Goal: Information Seeking & Learning: Learn about a topic

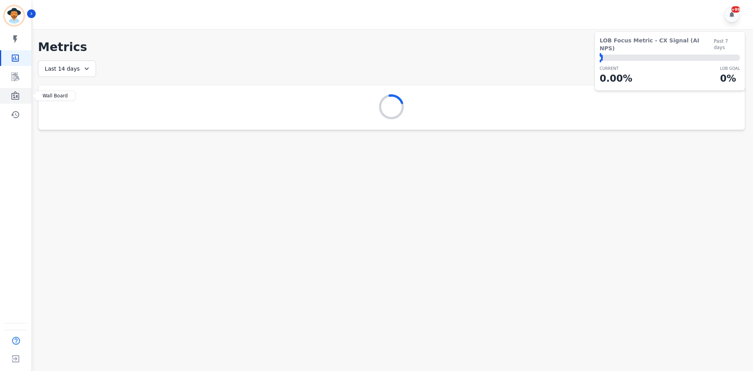
click at [14, 97] on icon "Sidebar" at bounding box center [15, 95] width 8 height 9
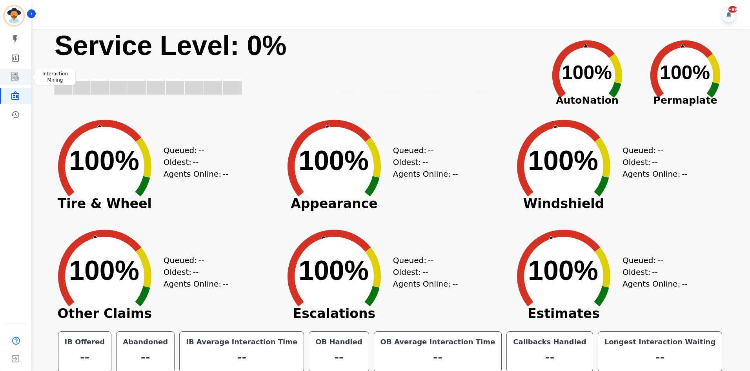
click at [18, 78] on icon "Sidebar" at bounding box center [16, 76] width 6 height 7
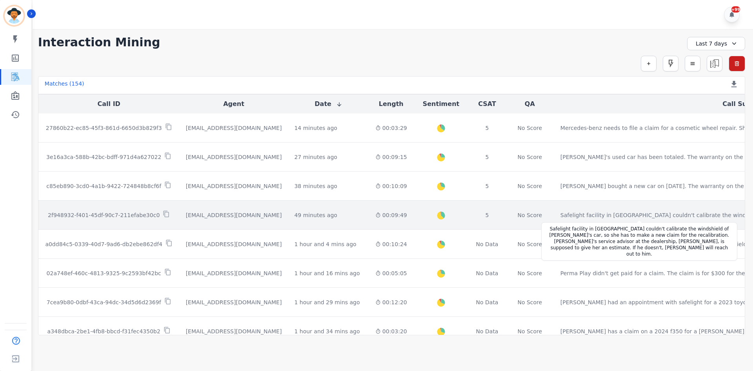
click at [575, 206] on td "Safelight facility in Westminster couldn't calibrate the windshield of Patricia…" at bounding box center [748, 215] width 386 height 29
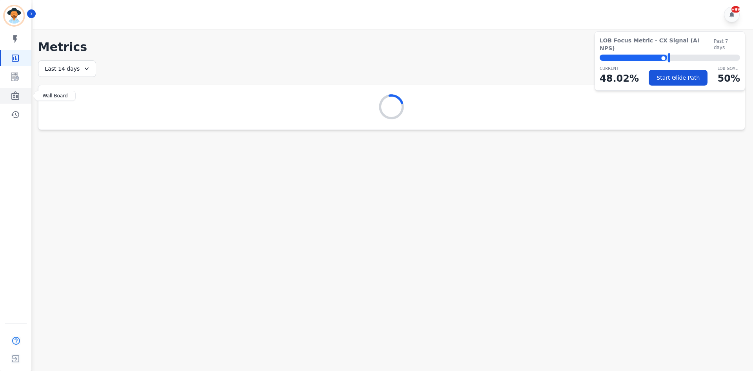
click at [9, 97] on link "Sidebar" at bounding box center [16, 96] width 30 height 16
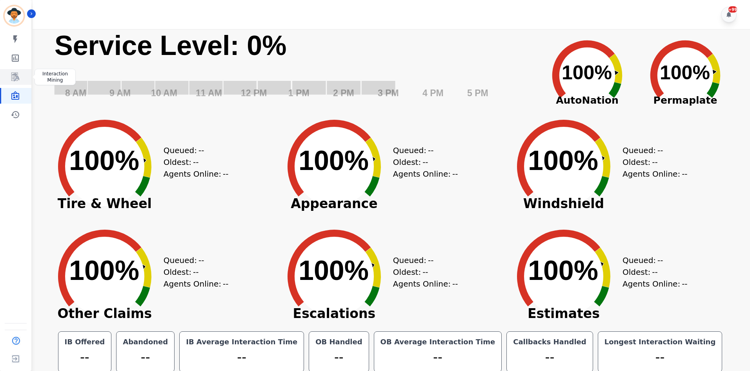
click at [11, 77] on icon "Sidebar" at bounding box center [15, 76] width 9 height 9
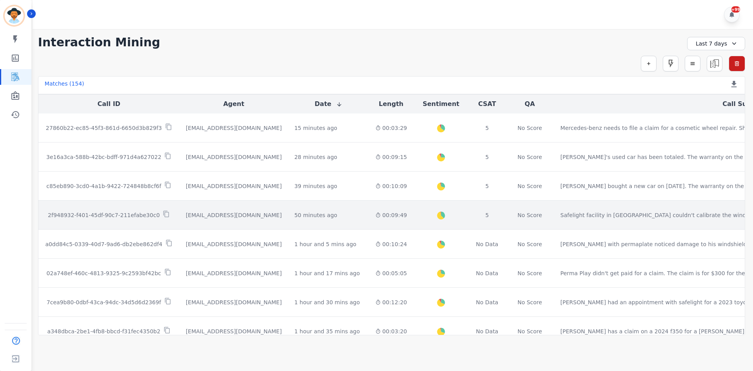
click at [376, 219] on div "00:09:49" at bounding box center [392, 215] width 32 height 8
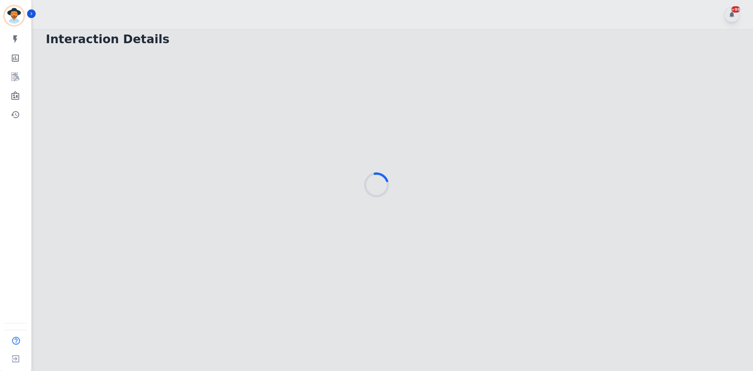
click at [160, 66] on div at bounding box center [376, 185] width 753 height 371
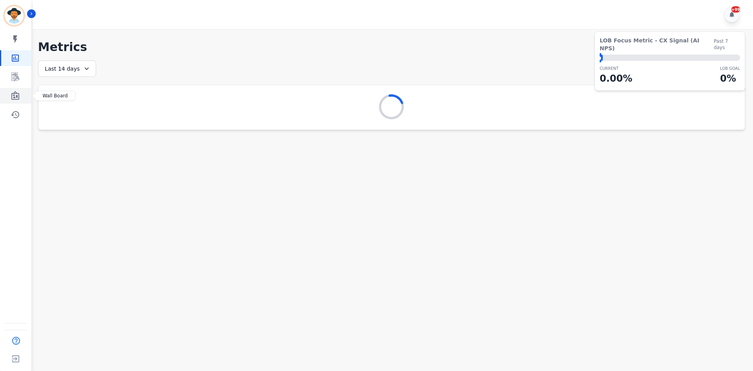
click at [20, 101] on link "Sidebar" at bounding box center [16, 96] width 30 height 16
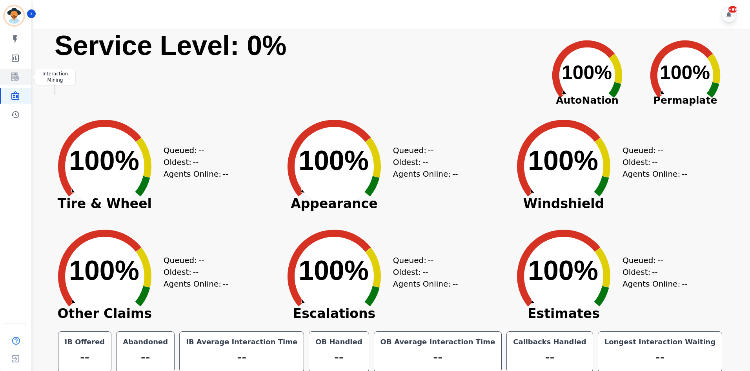
click at [15, 84] on link "Sidebar" at bounding box center [16, 77] width 30 height 16
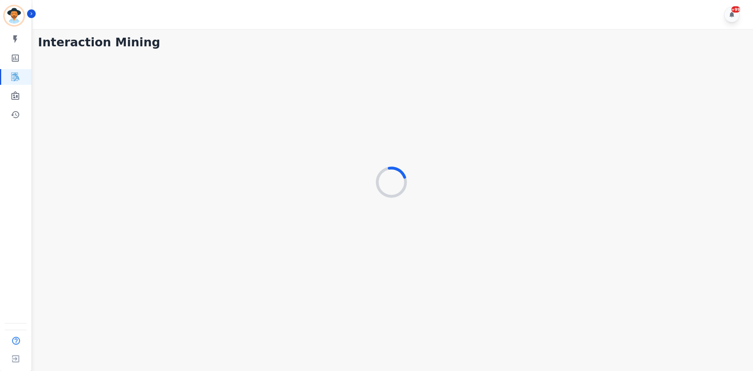
click at [345, 185] on div at bounding box center [392, 183] width 708 height 260
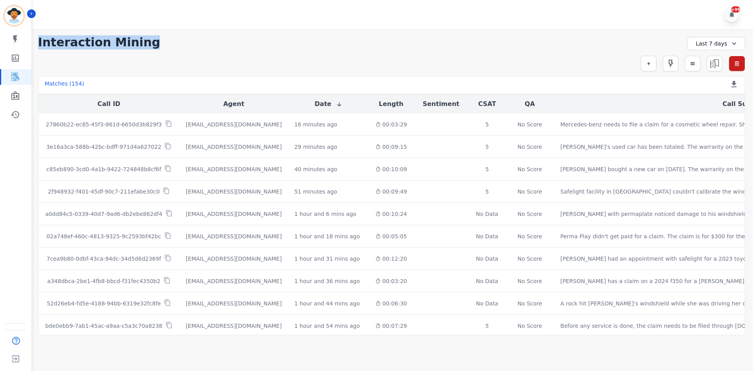
click at [631, 47] on div "**********" at bounding box center [392, 42] width 708 height 14
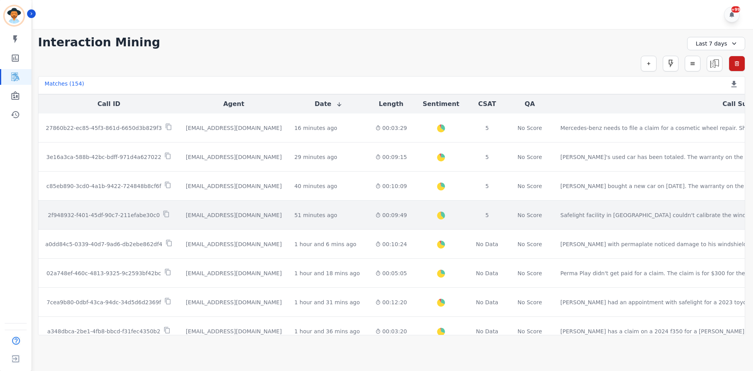
click at [144, 216] on p "2f948932-f401-45df-90c7-211efabe30c0" at bounding box center [104, 215] width 112 height 8
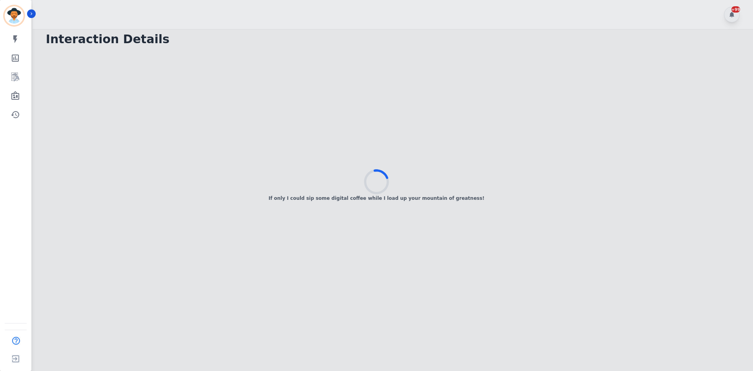
drag, startPoint x: 62, startPoint y: 118, endPoint x: 66, endPoint y: 88, distance: 30.5
click at [62, 117] on div "If only I could sip some digital coffee while I load up your mountain of greatn…" at bounding box center [376, 185] width 753 height 371
drag, startPoint x: 234, startPoint y: 166, endPoint x: 111, endPoint y: 4, distance: 203.4
click at [228, 159] on div "I’m on it! Summoning all the high-fives your customers want to give you." at bounding box center [376, 185] width 753 height 371
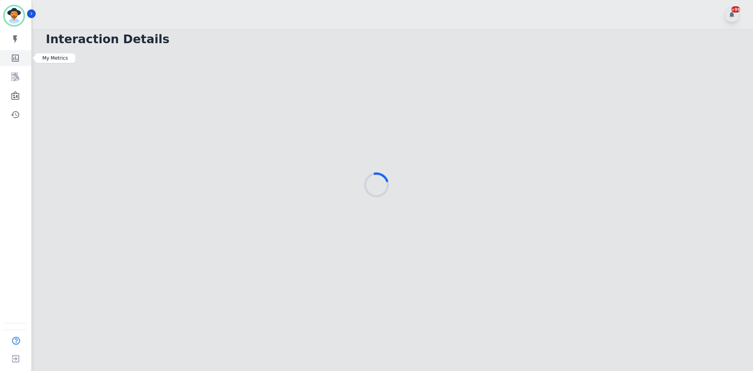
click at [6, 58] on link "Sidebar" at bounding box center [16, 58] width 30 height 16
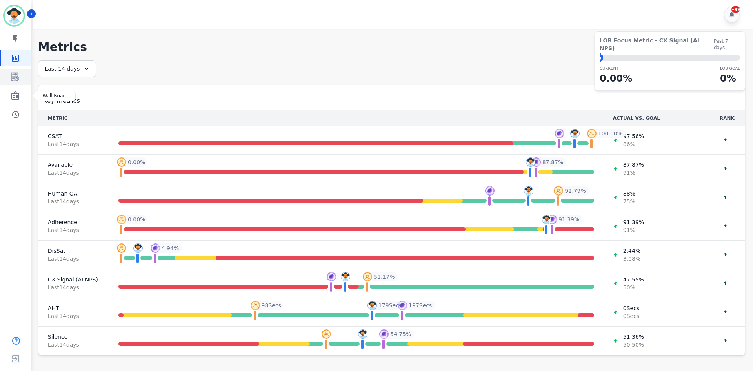
click at [14, 81] on icon "Sidebar" at bounding box center [16, 76] width 6 height 7
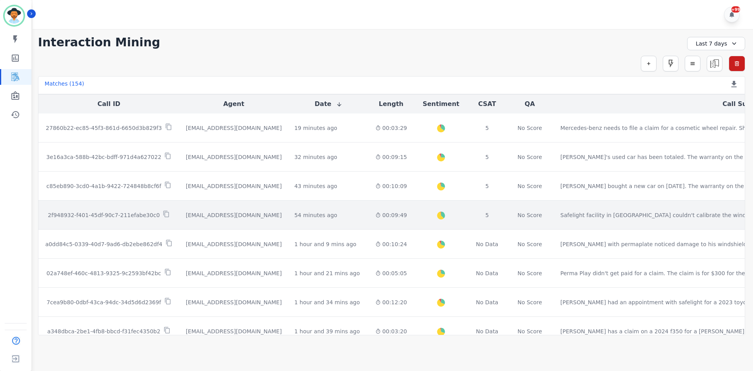
click at [555, 223] on td "Safelight facility in [GEOGRAPHIC_DATA] couldn't calibrate the windshield of [P…" at bounding box center [748, 215] width 386 height 29
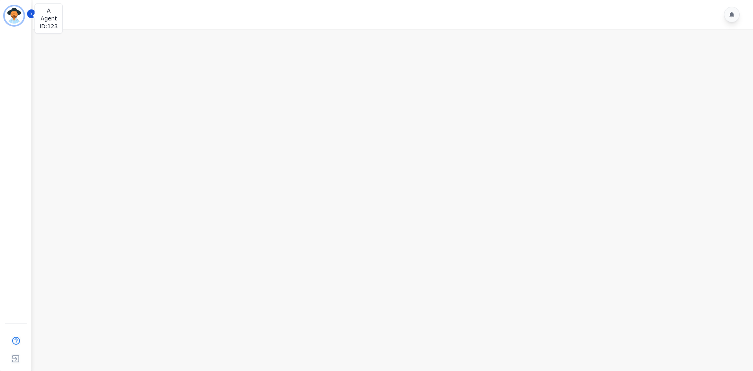
click at [11, 16] on img "Sidebar" at bounding box center [14, 15] width 19 height 19
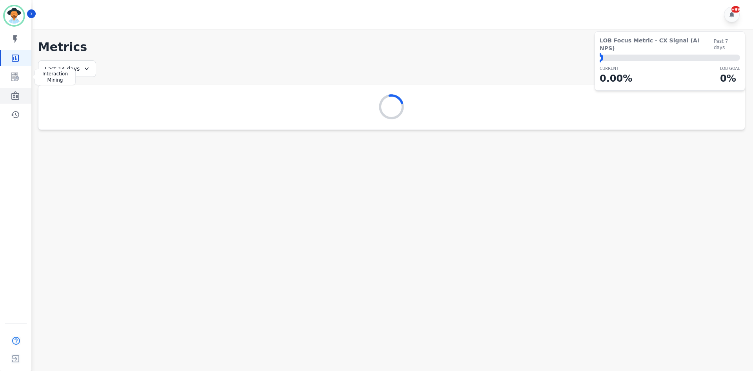
click at [20, 92] on link "Sidebar" at bounding box center [16, 96] width 30 height 16
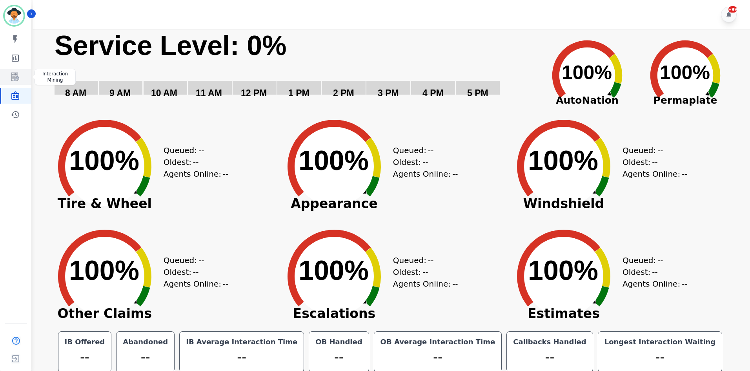
click at [25, 83] on link "Sidebar" at bounding box center [16, 77] width 30 height 16
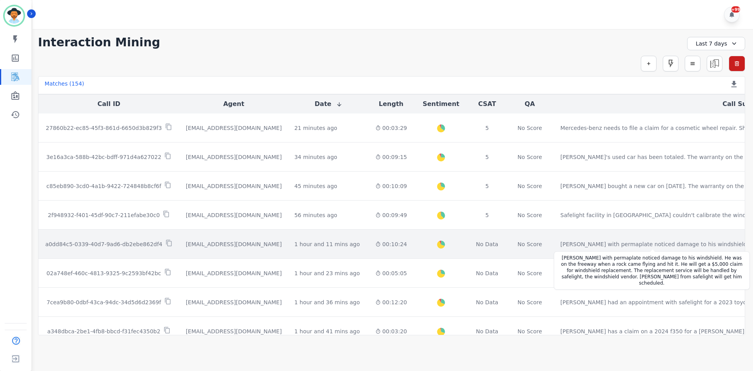
click at [561, 245] on div "Emery with permaplate noticed damage to his windshield. He was on the freeway w…" at bounding box center [723, 244] width 324 height 8
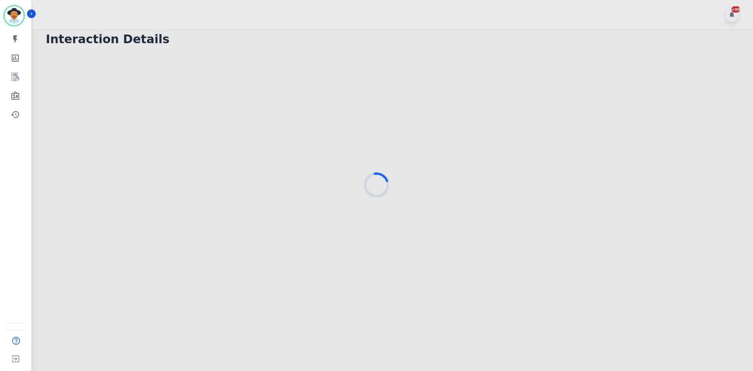
click at [229, 113] on div at bounding box center [376, 185] width 753 height 371
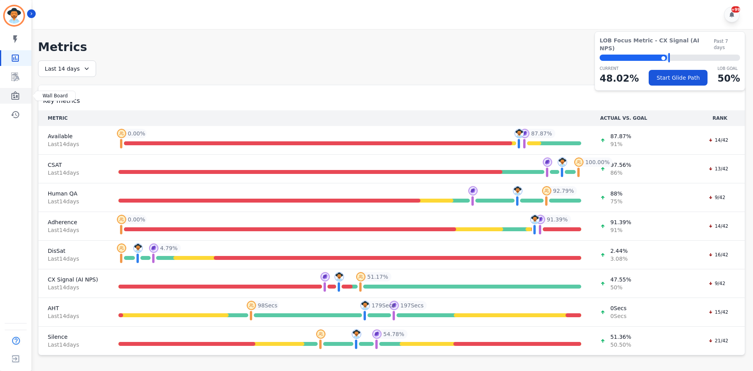
click at [12, 97] on icon "Sidebar" at bounding box center [15, 95] width 8 height 9
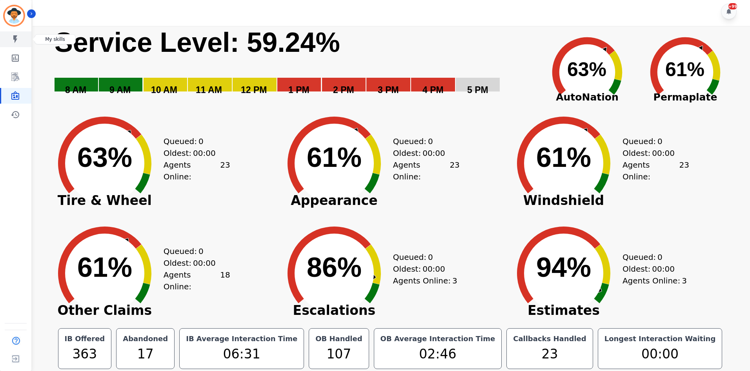
scroll to position [4, 0]
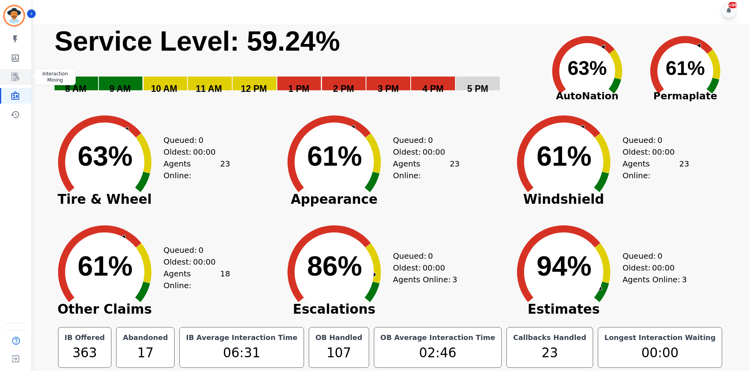
click at [15, 76] on icon "Sidebar" at bounding box center [15, 77] width 8 height 9
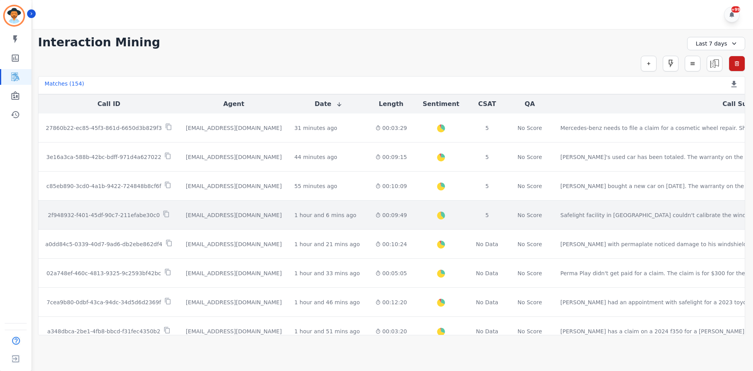
click at [561, 215] on div "Safelight facility in Westminster couldn't calibrate the windshield of Patricia…" at bounding box center [719, 215] width 316 height 8
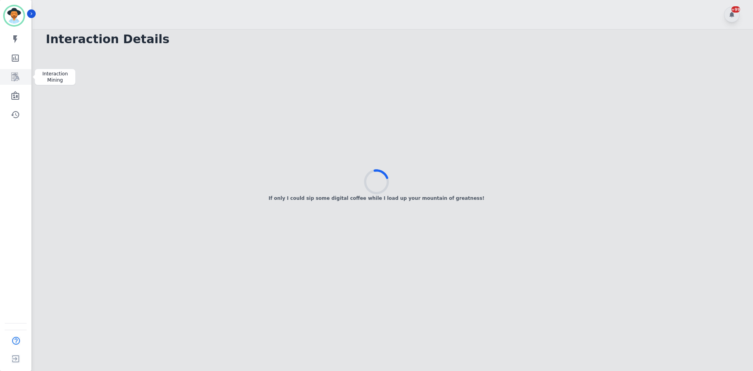
click at [11, 77] on icon "Sidebar" at bounding box center [15, 76] width 9 height 9
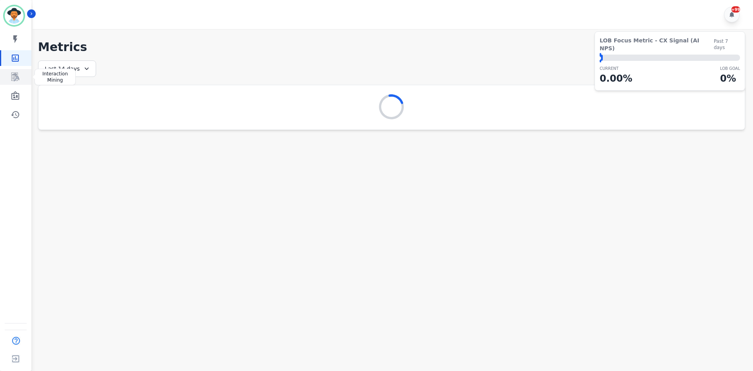
click at [10, 74] on link "Sidebar" at bounding box center [16, 77] width 30 height 16
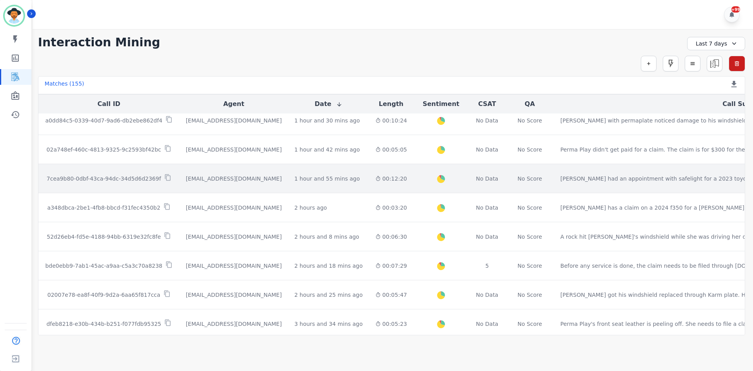
scroll to position [157, 0]
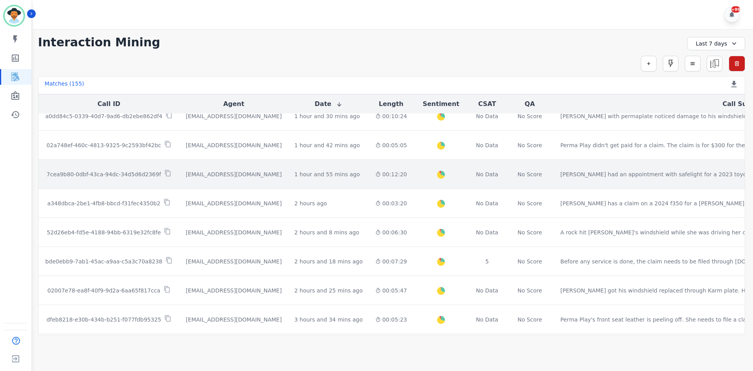
click at [469, 176] on td "No Data" at bounding box center [487, 174] width 37 height 29
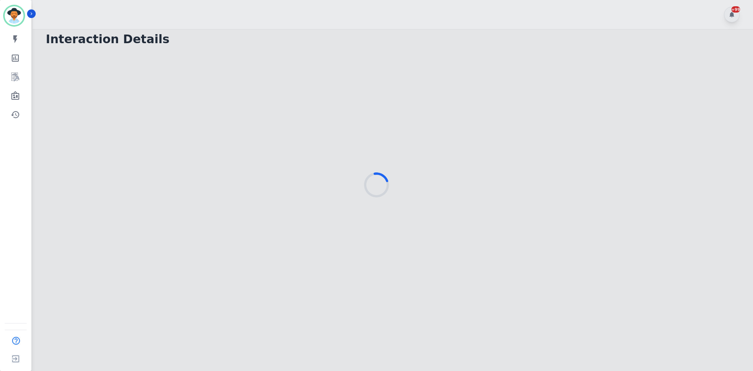
click at [730, 16] on div at bounding box center [376, 185] width 753 height 371
click at [734, 10] on div at bounding box center [376, 185] width 753 height 371
click at [254, 190] on div "Whew! Summing up your superstar performance is quite the workout for my circuit…" at bounding box center [376, 185] width 753 height 47
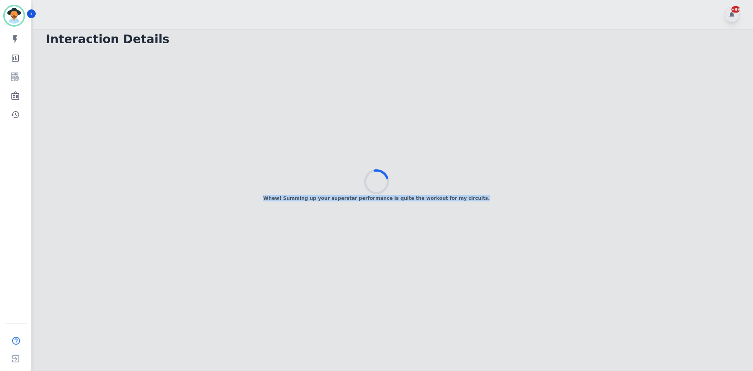
click at [254, 190] on div "Whew! Summing up your superstar performance is quite the workout for my circuit…" at bounding box center [376, 185] width 753 height 47
click at [255, 190] on div "Whew! Summing up your superstar performance is quite the workout for my circuit…" at bounding box center [376, 185] width 753 height 47
click at [252, 185] on div "Whew! Summing up your superstar performance is quite the workout for my circuit…" at bounding box center [376, 185] width 753 height 47
